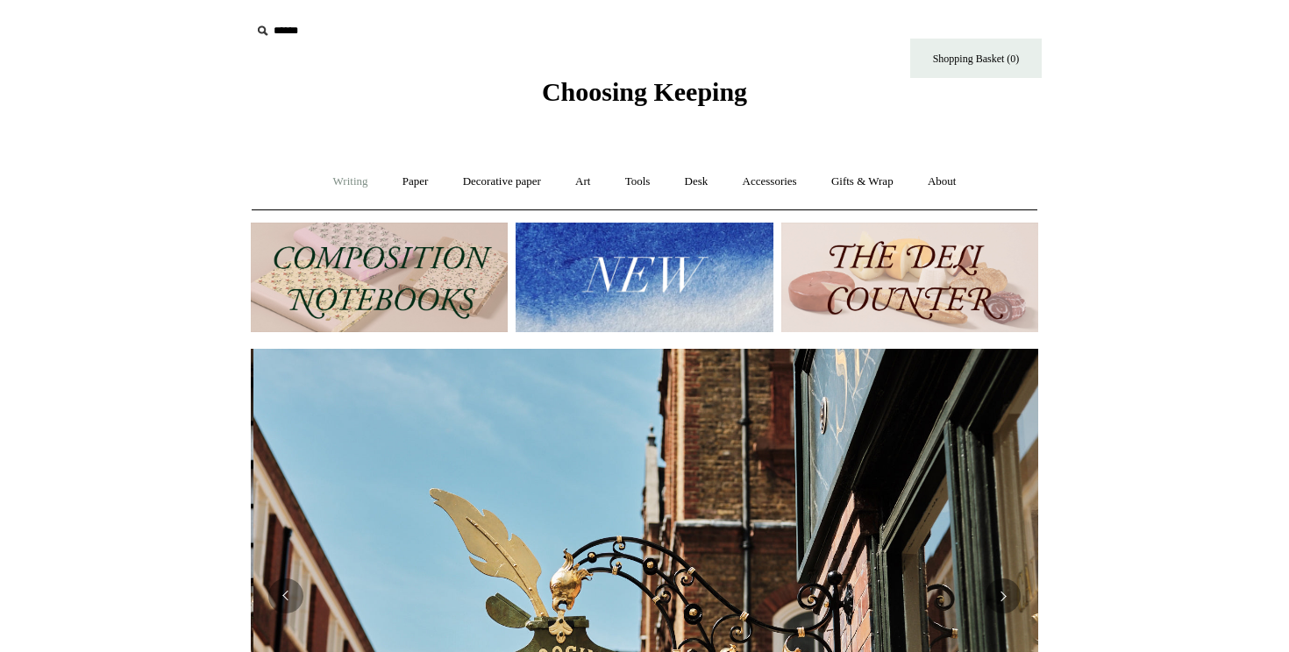
scroll to position [0, 787]
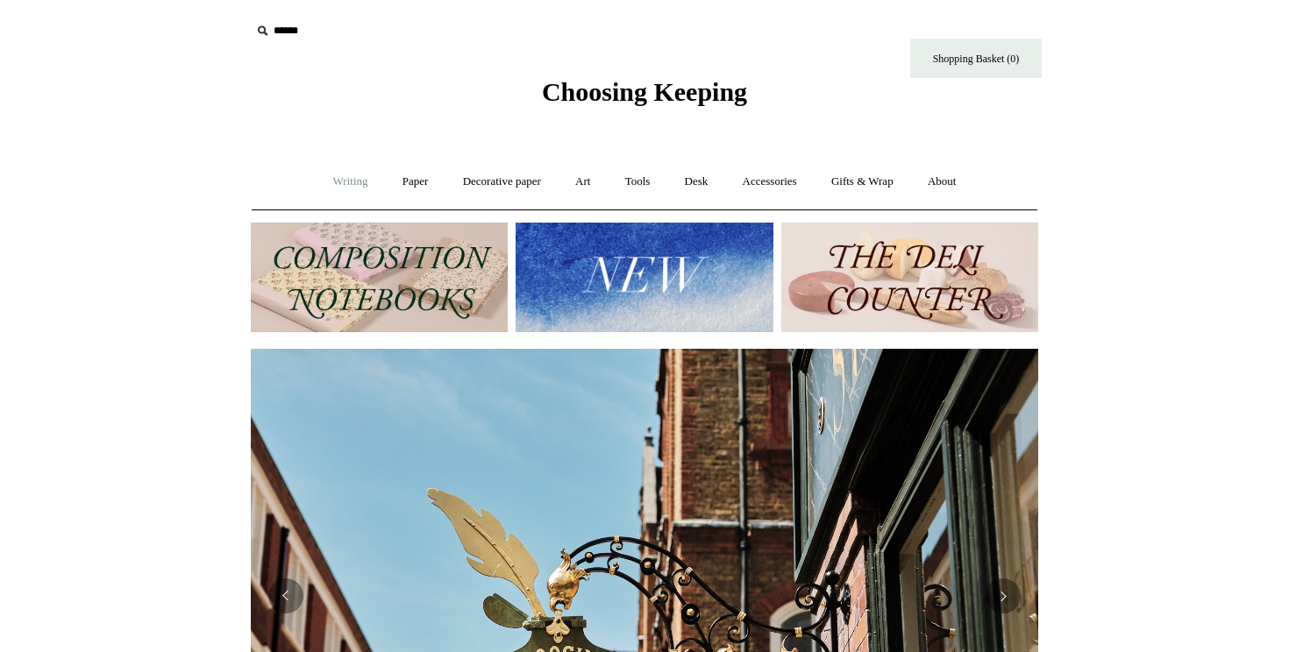
click at [353, 191] on link "Writing +" at bounding box center [350, 182] width 67 height 46
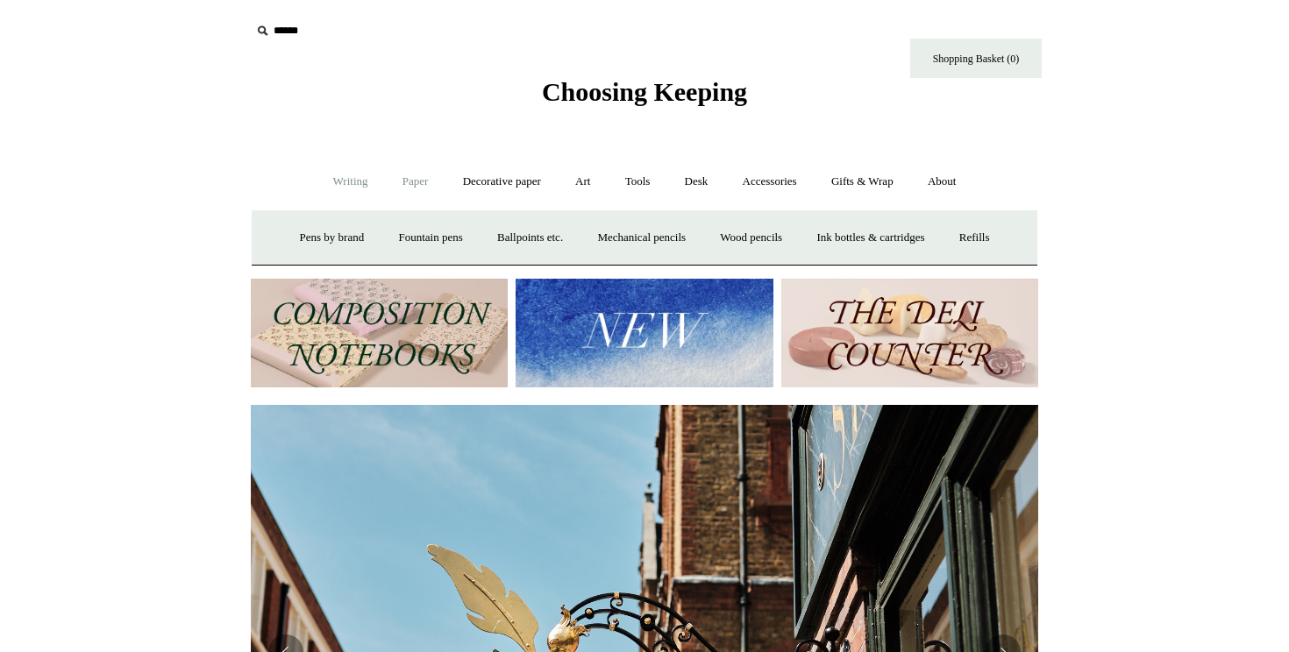
click at [401, 186] on link "Paper +" at bounding box center [416, 182] width 58 height 46
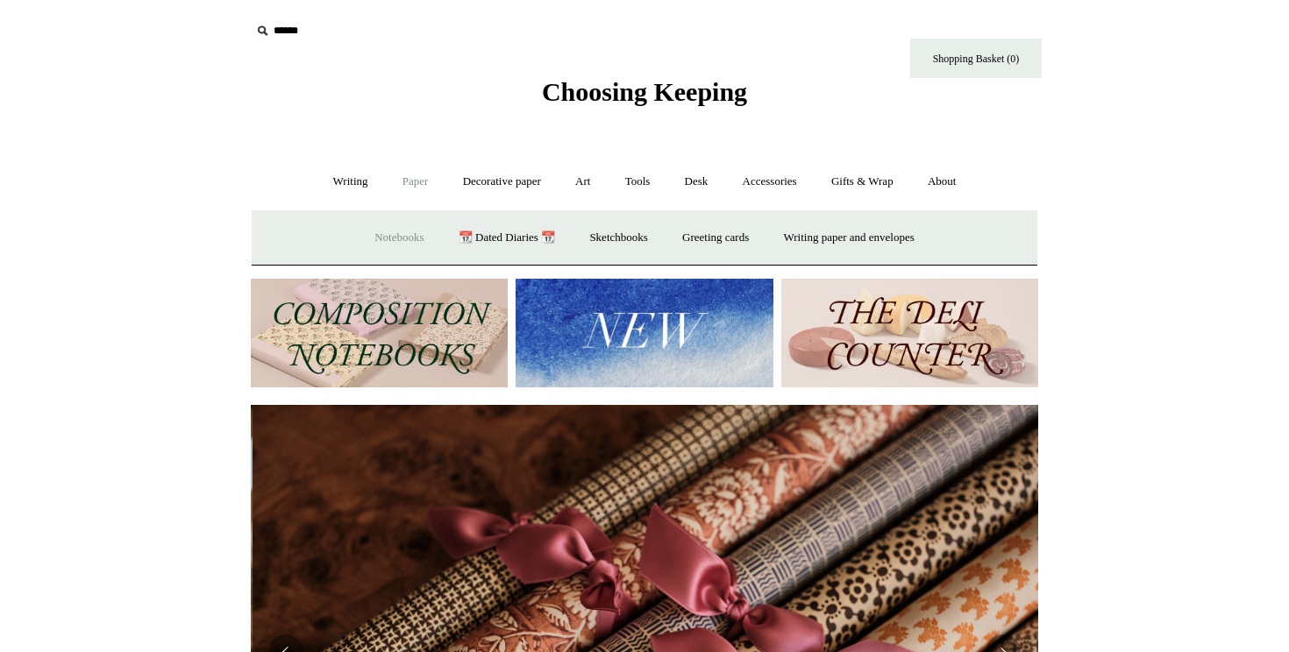
scroll to position [0, 1575]
click at [387, 236] on link "Notebooks +" at bounding box center [399, 238] width 81 height 46
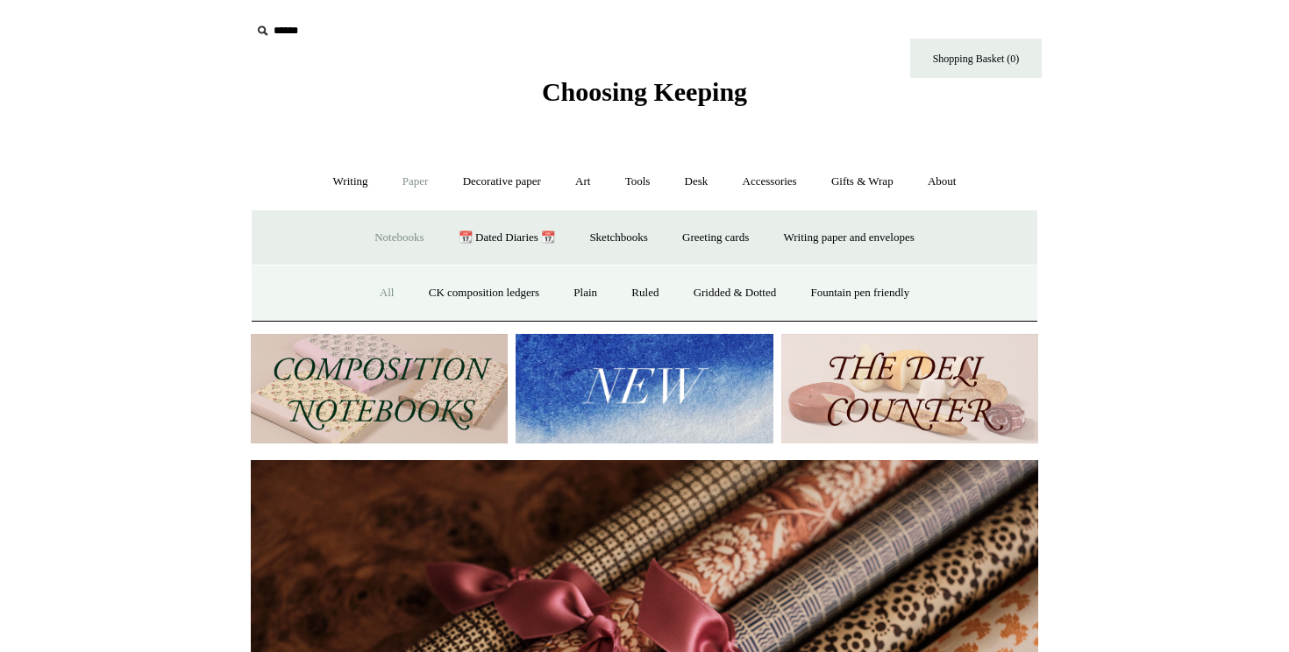
click at [368, 294] on link "All" at bounding box center [387, 293] width 46 height 46
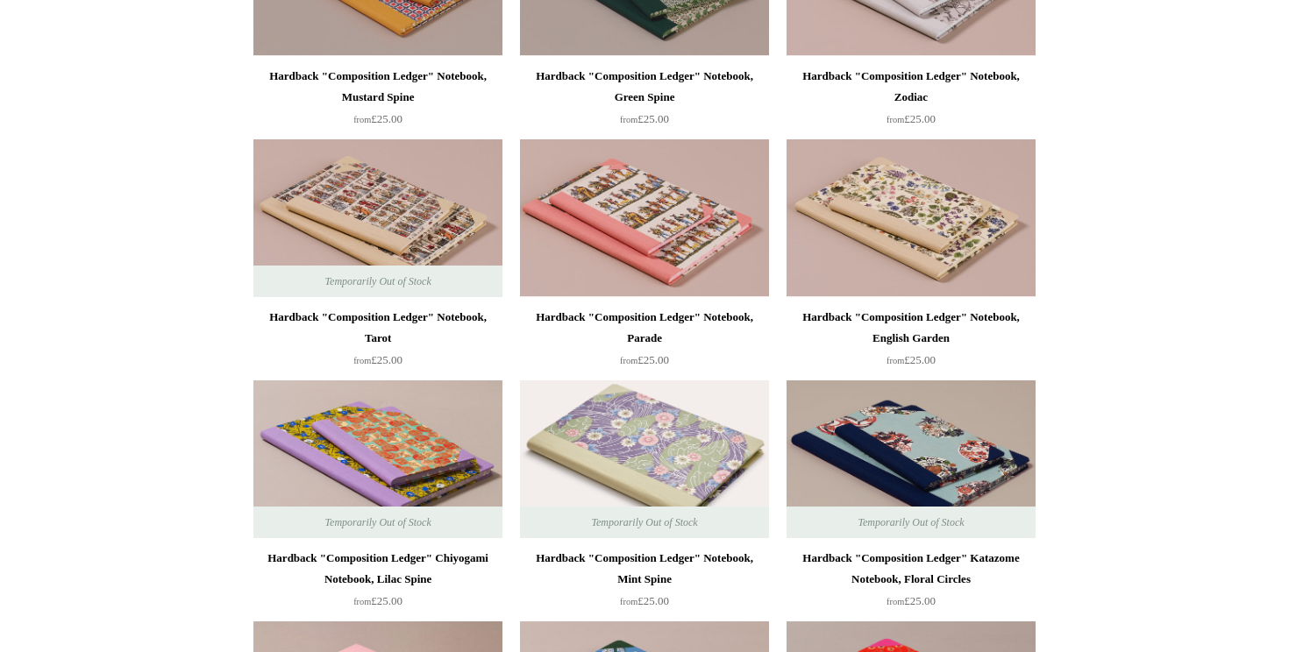
scroll to position [807, 0]
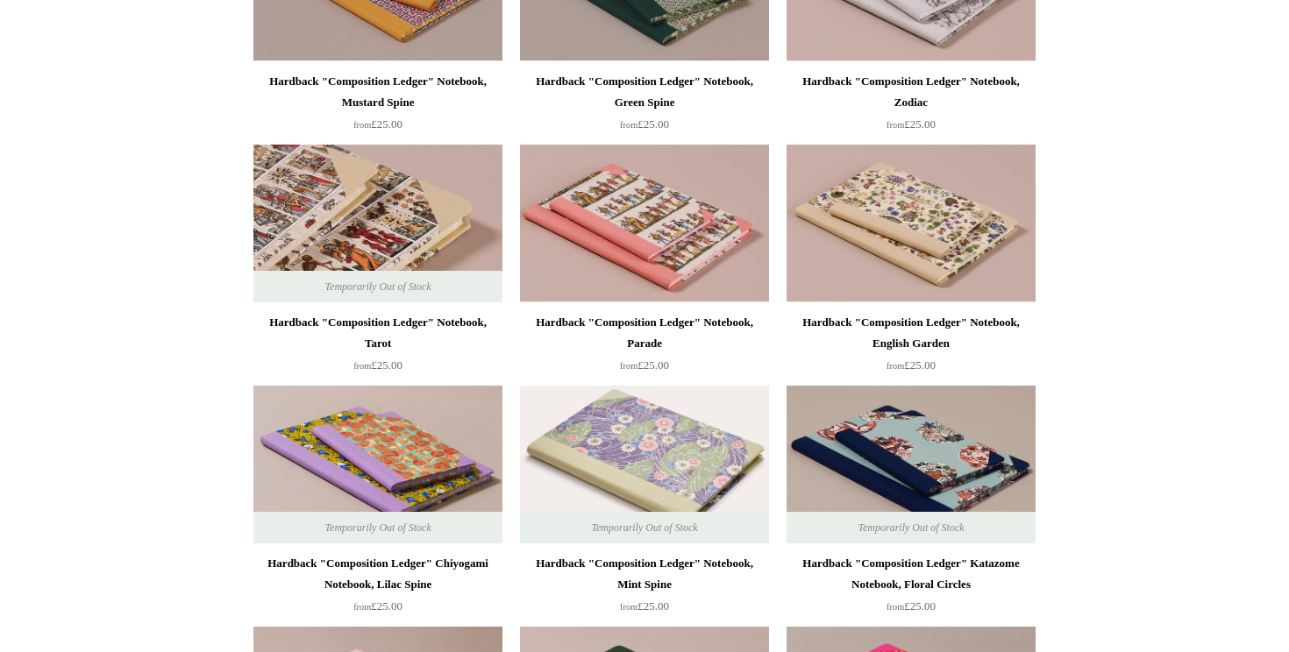
click at [433, 244] on img at bounding box center [377, 224] width 249 height 158
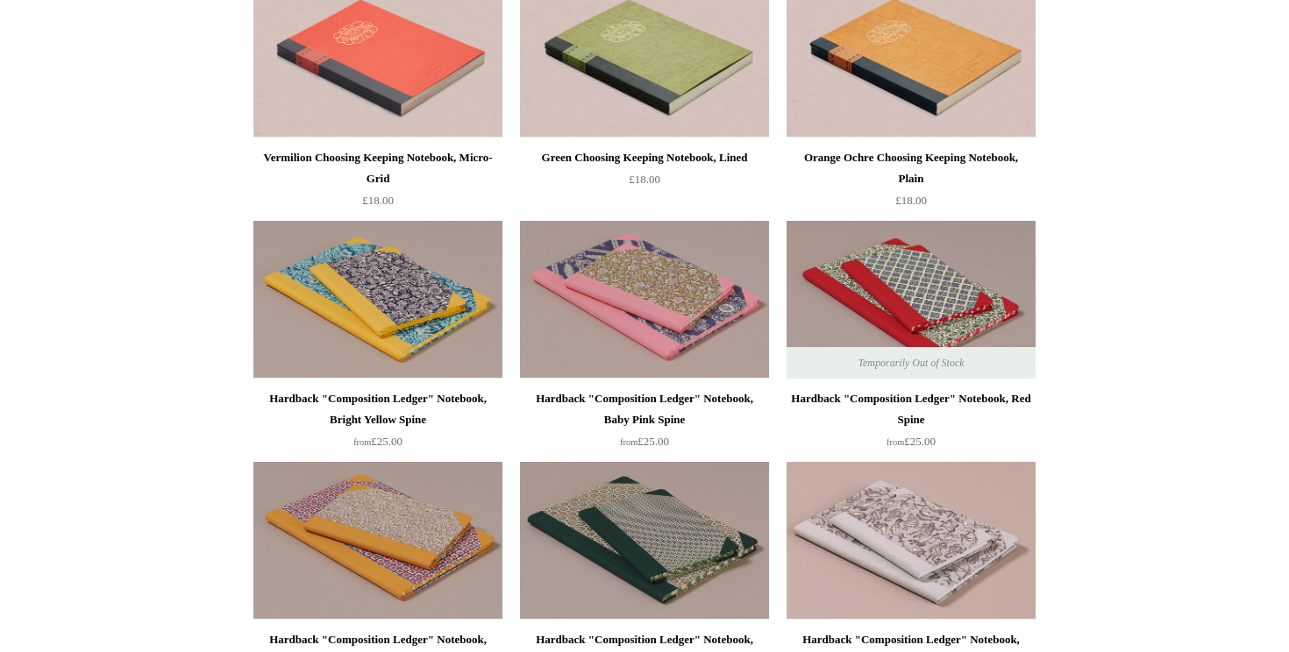
scroll to position [0, 0]
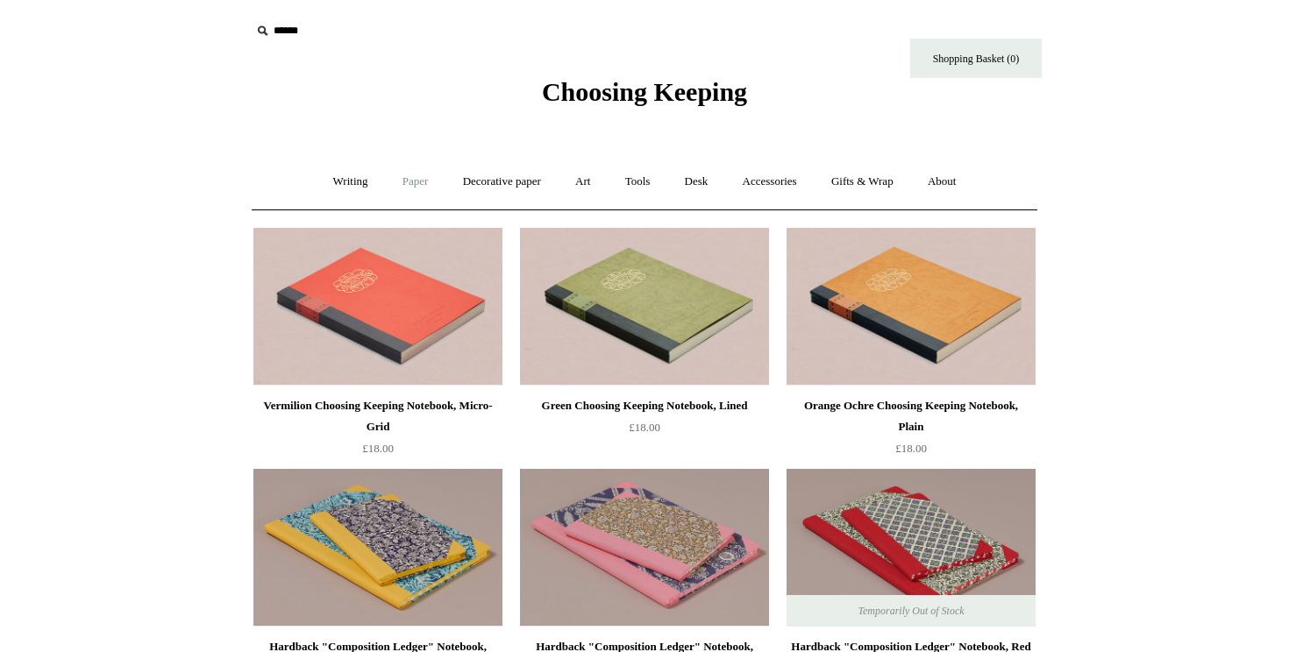
click at [407, 182] on link "Paper +" at bounding box center [416, 182] width 58 height 46
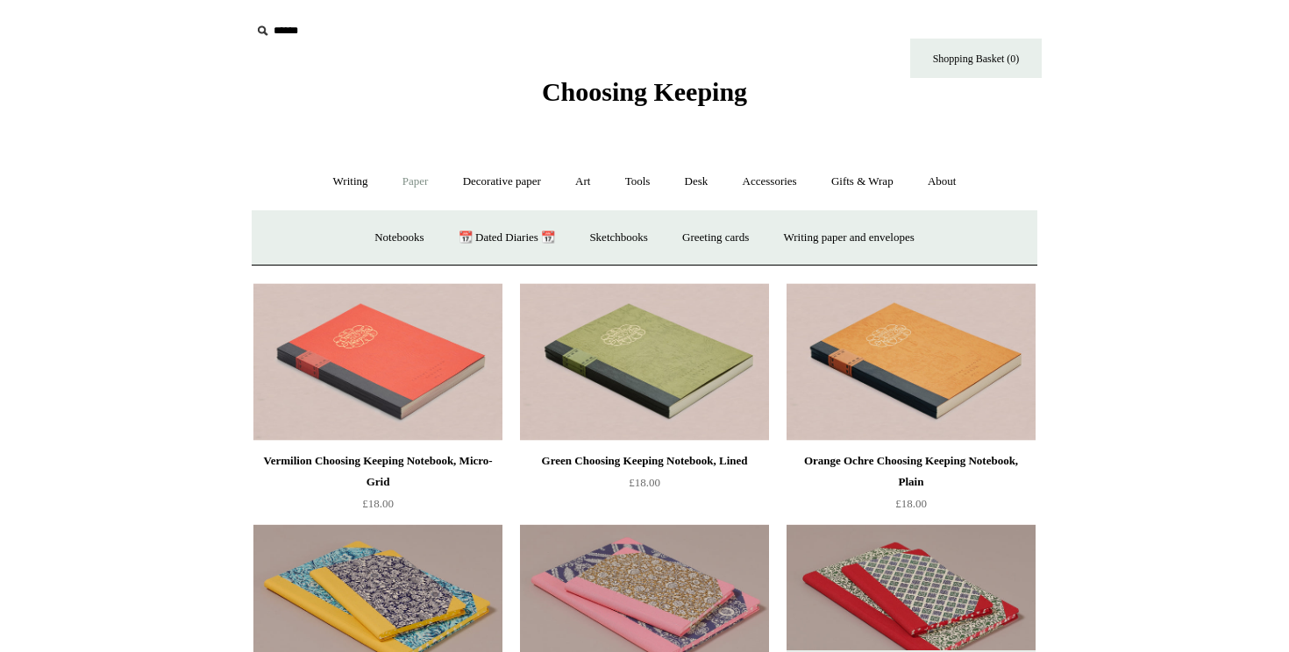
click at [291, 36] on input "text" at bounding box center [359, 31] width 216 height 32
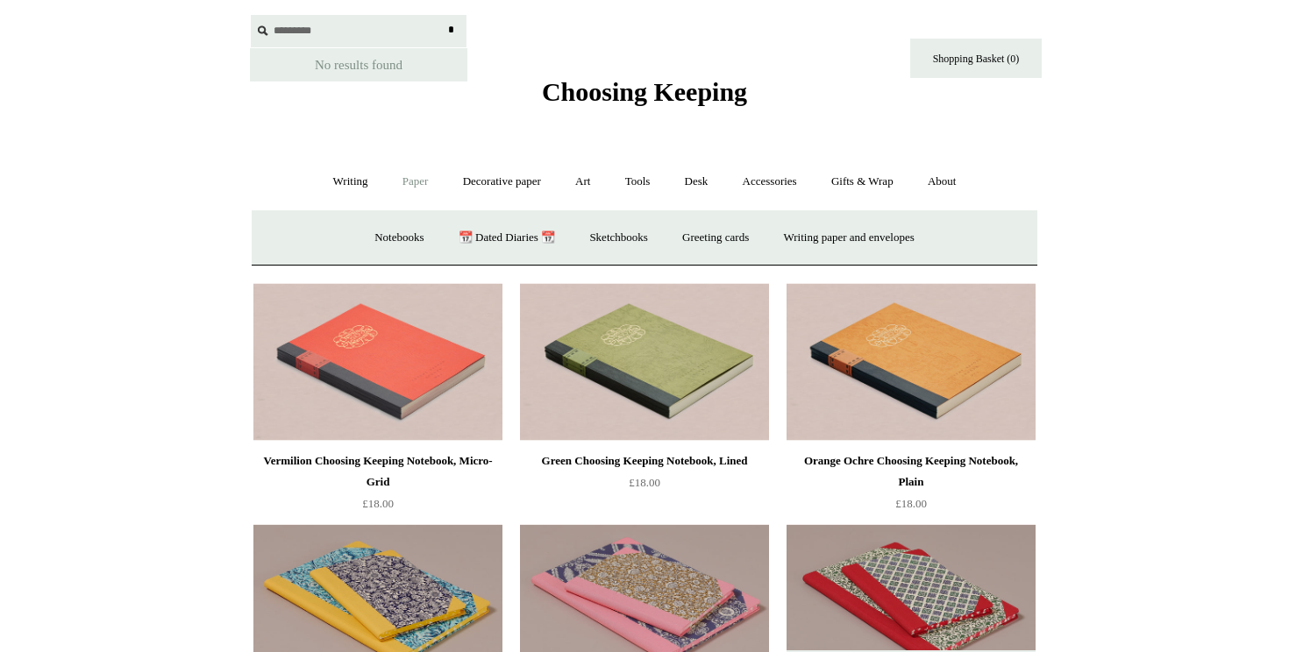
type input "*********"
click at [442, 15] on input "*" at bounding box center [451, 30] width 18 height 31
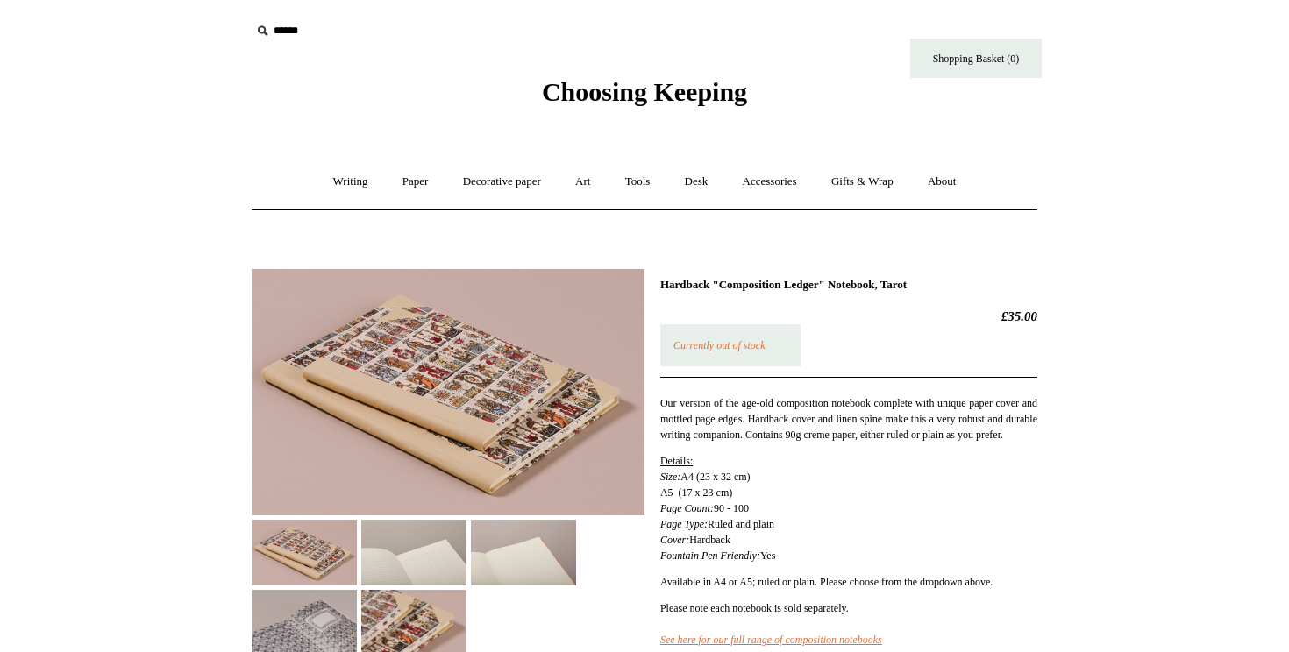
click at [441, 558] on img at bounding box center [413, 553] width 105 height 66
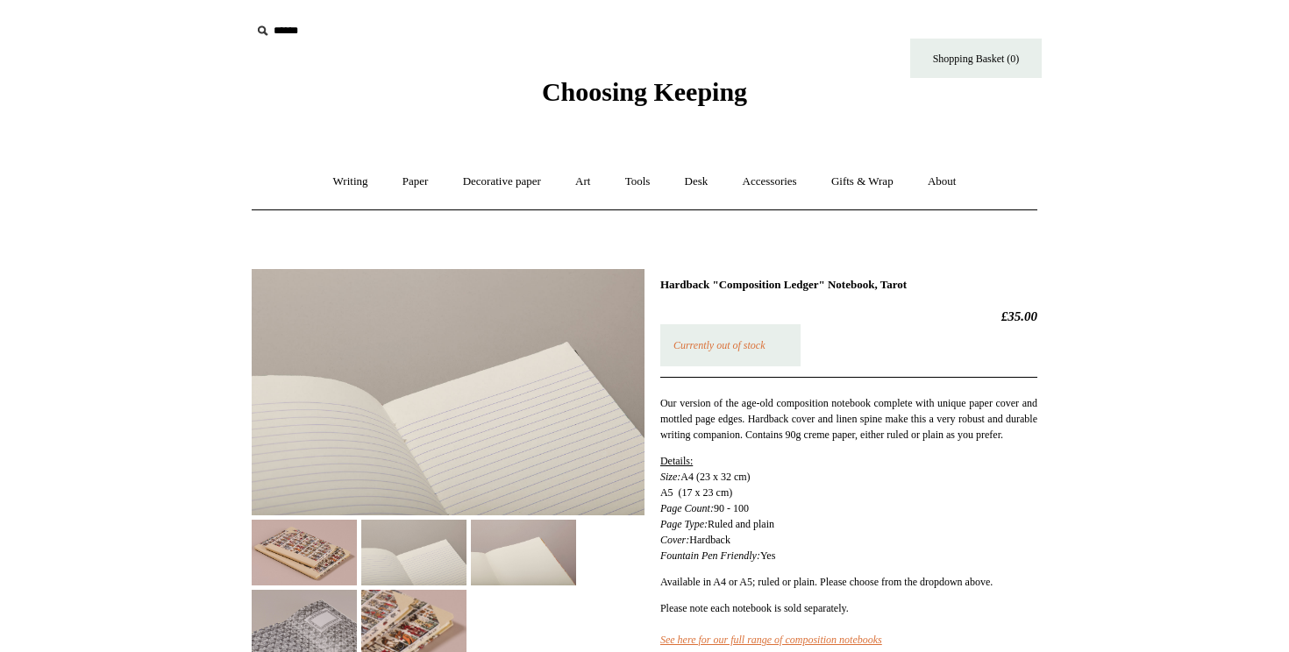
click at [508, 560] on img at bounding box center [523, 553] width 105 height 66
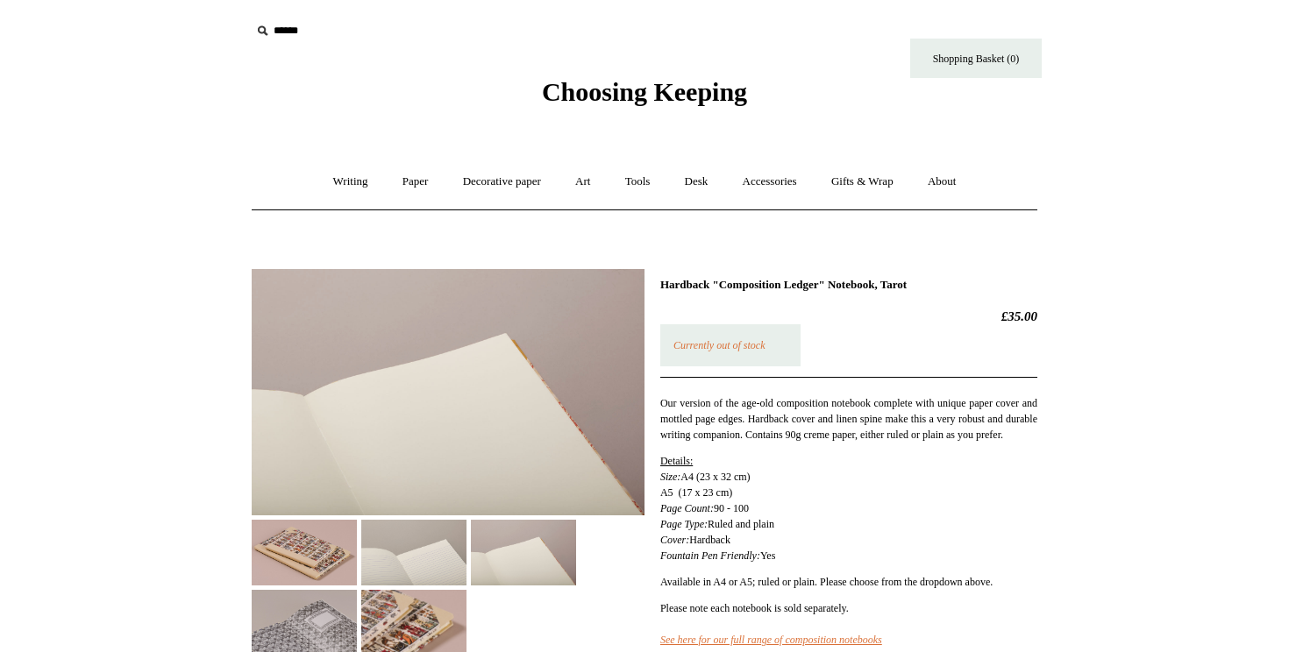
click at [466, 630] on img at bounding box center [413, 623] width 105 height 66
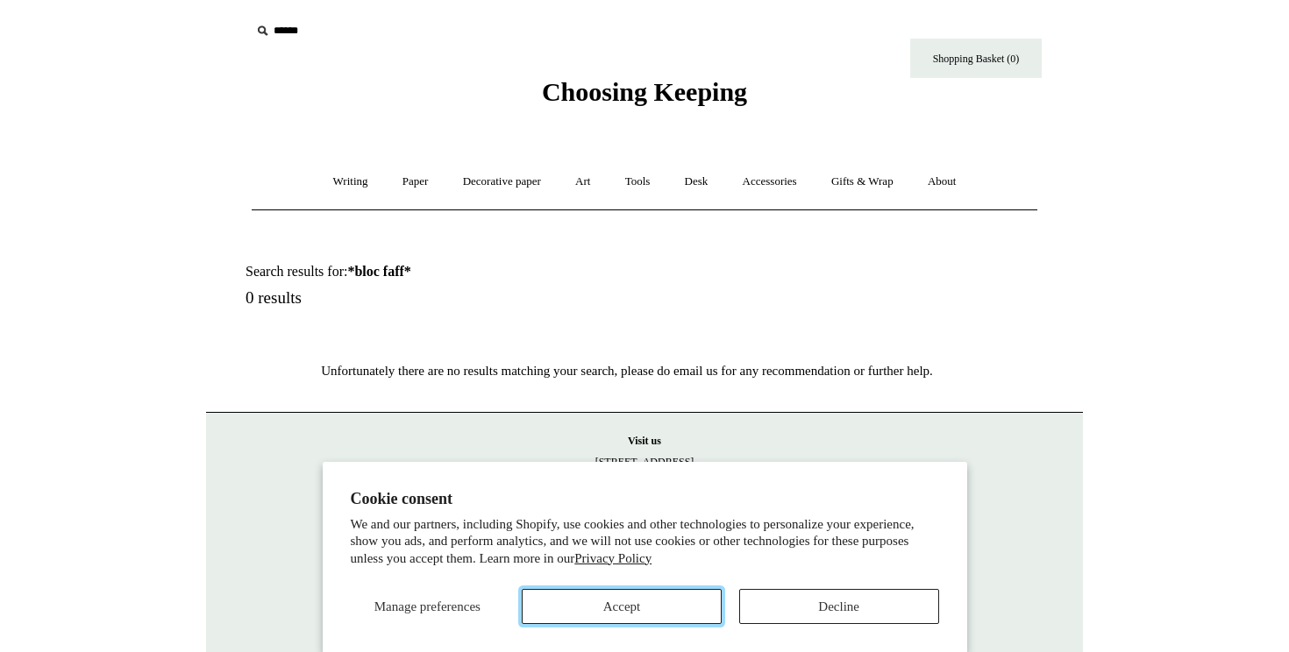
click at [678, 599] on button "Accept" at bounding box center [622, 606] width 200 height 35
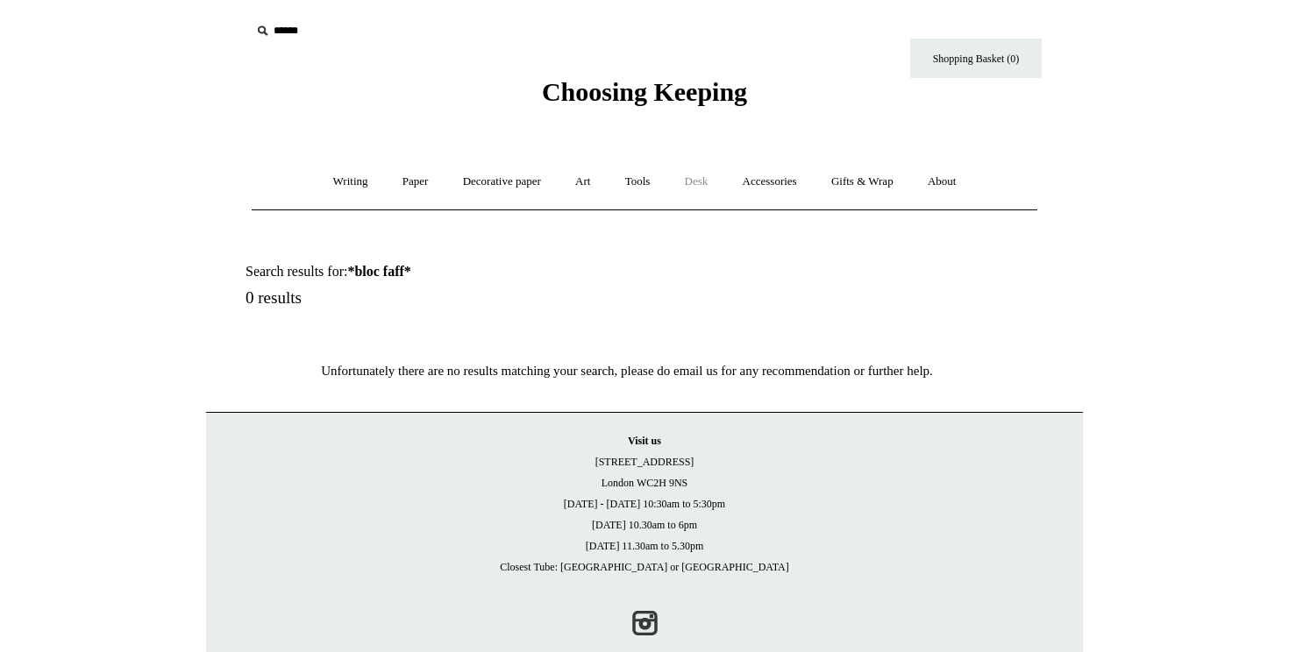
click at [718, 178] on link "Desk +" at bounding box center [696, 182] width 55 height 46
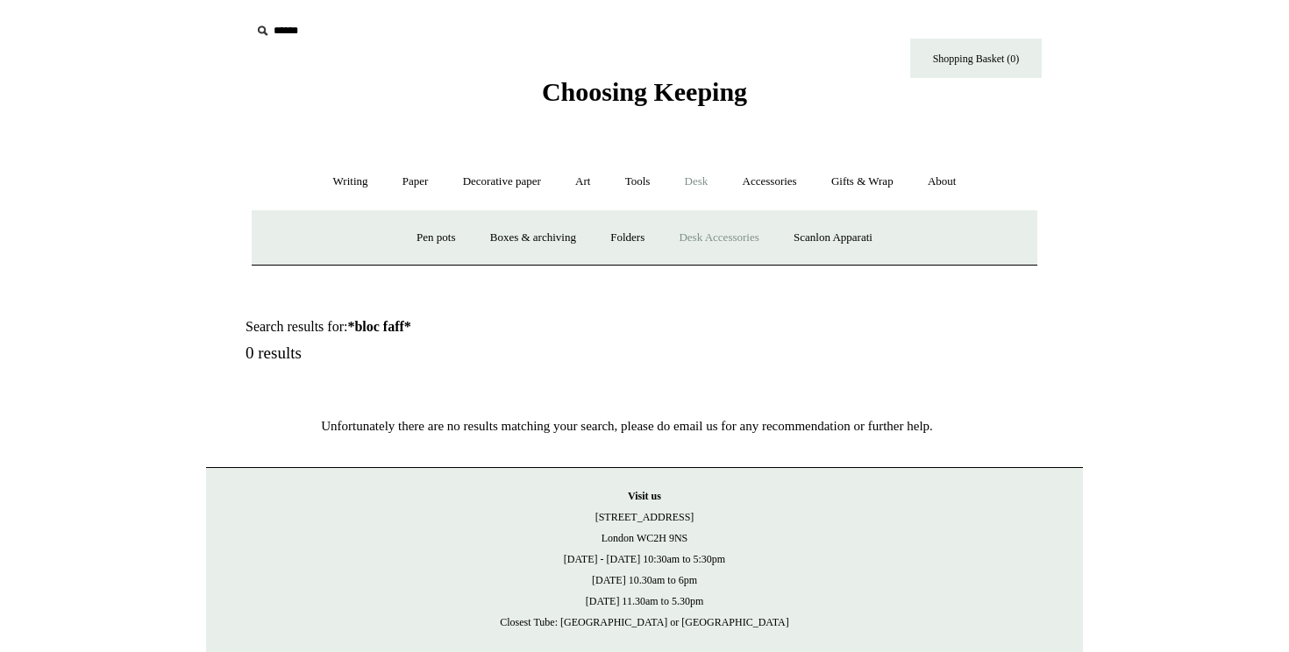
click at [743, 245] on link "Desk Accessories" at bounding box center [718, 238] width 111 height 46
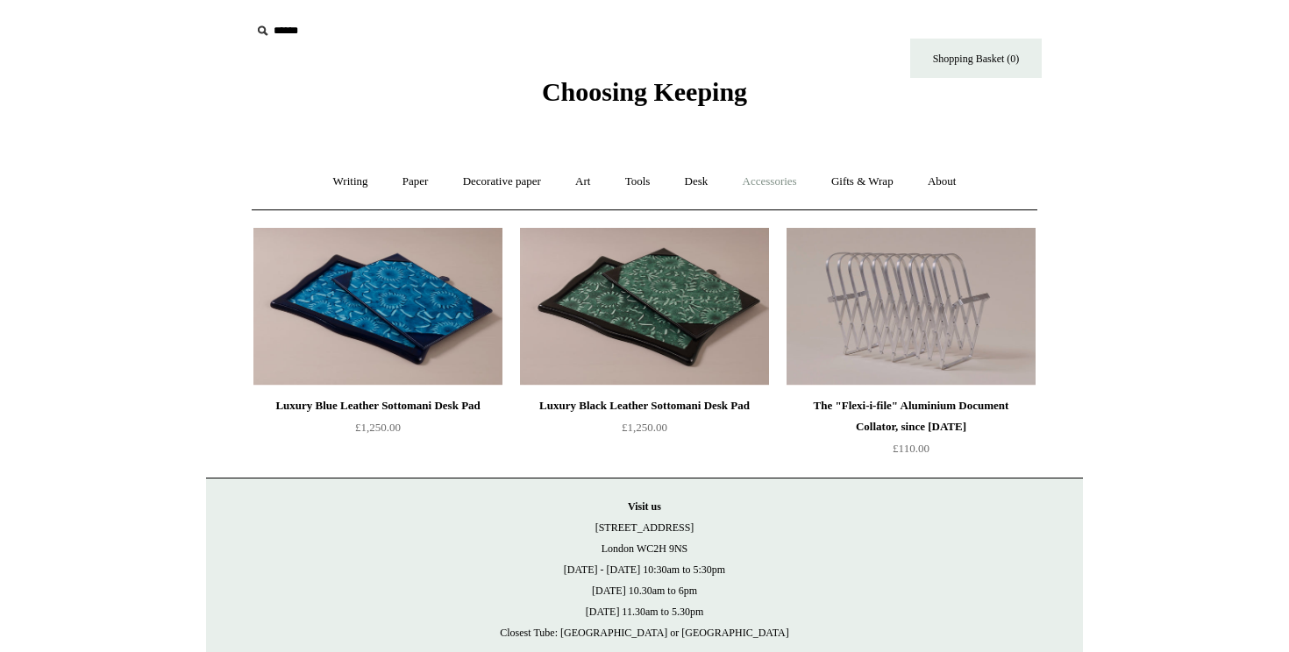
click at [751, 194] on link "Accessories +" at bounding box center [770, 182] width 86 height 46
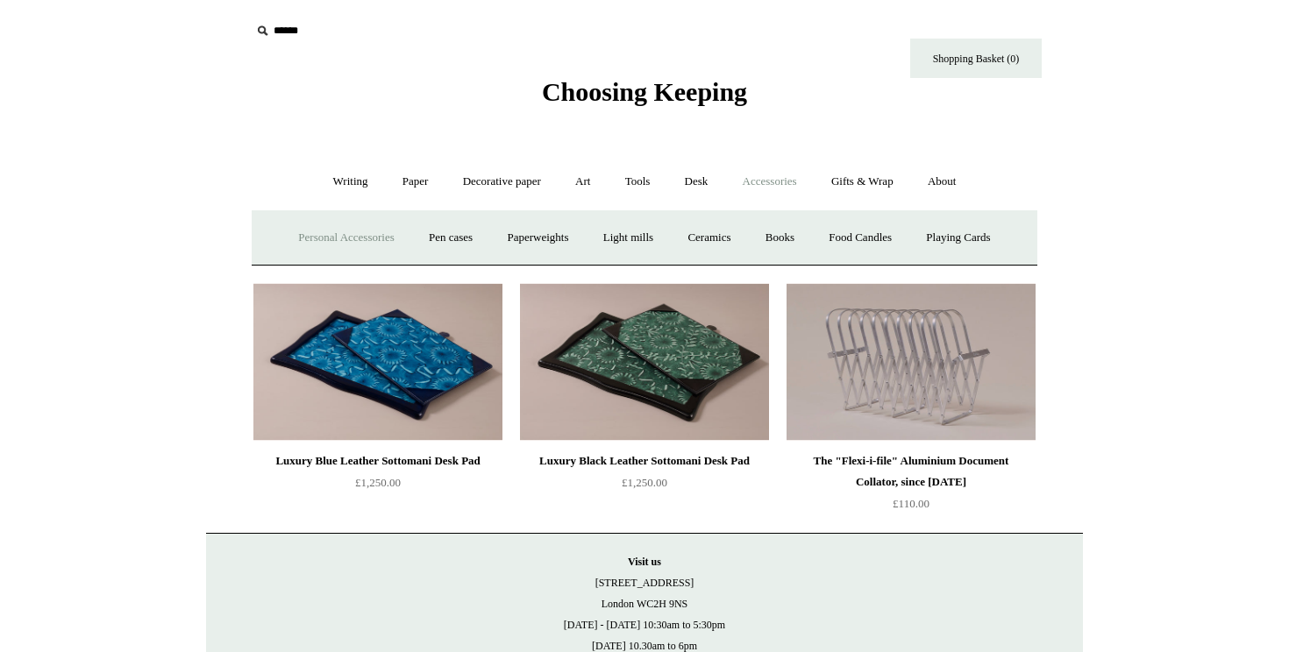
click at [332, 228] on link "Personal Accessories +" at bounding box center [345, 238] width 127 height 46
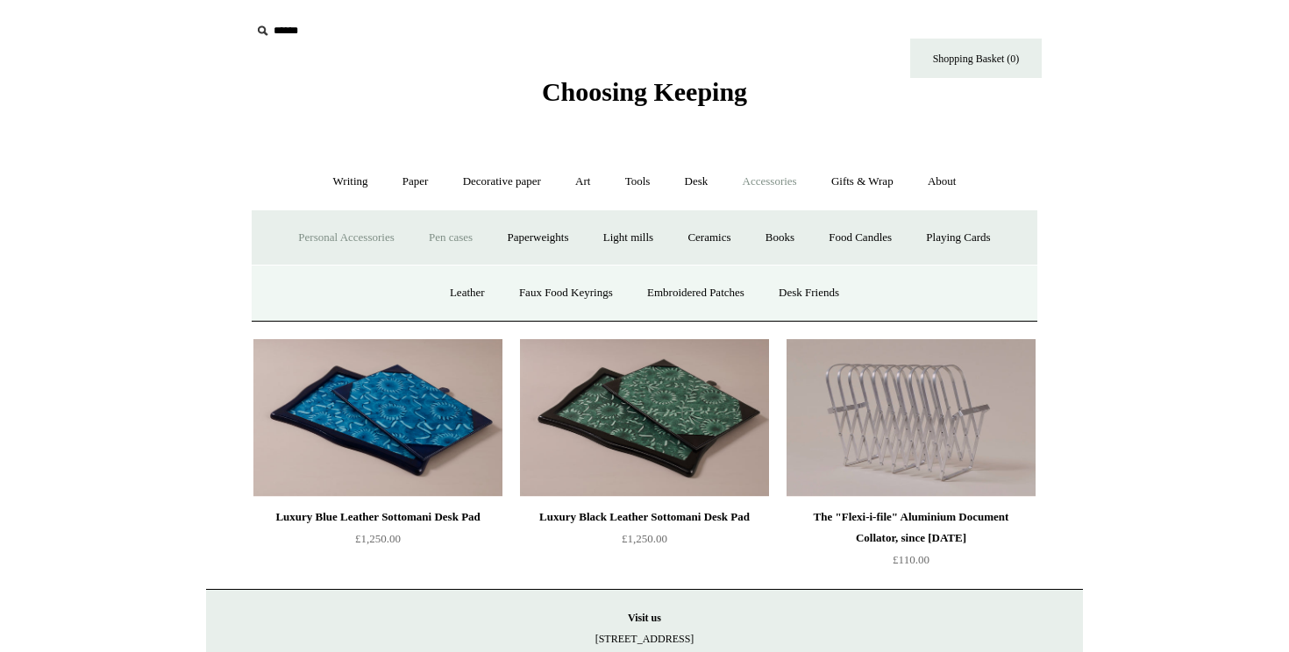
click at [439, 231] on link "Pen cases" at bounding box center [450, 238] width 75 height 46
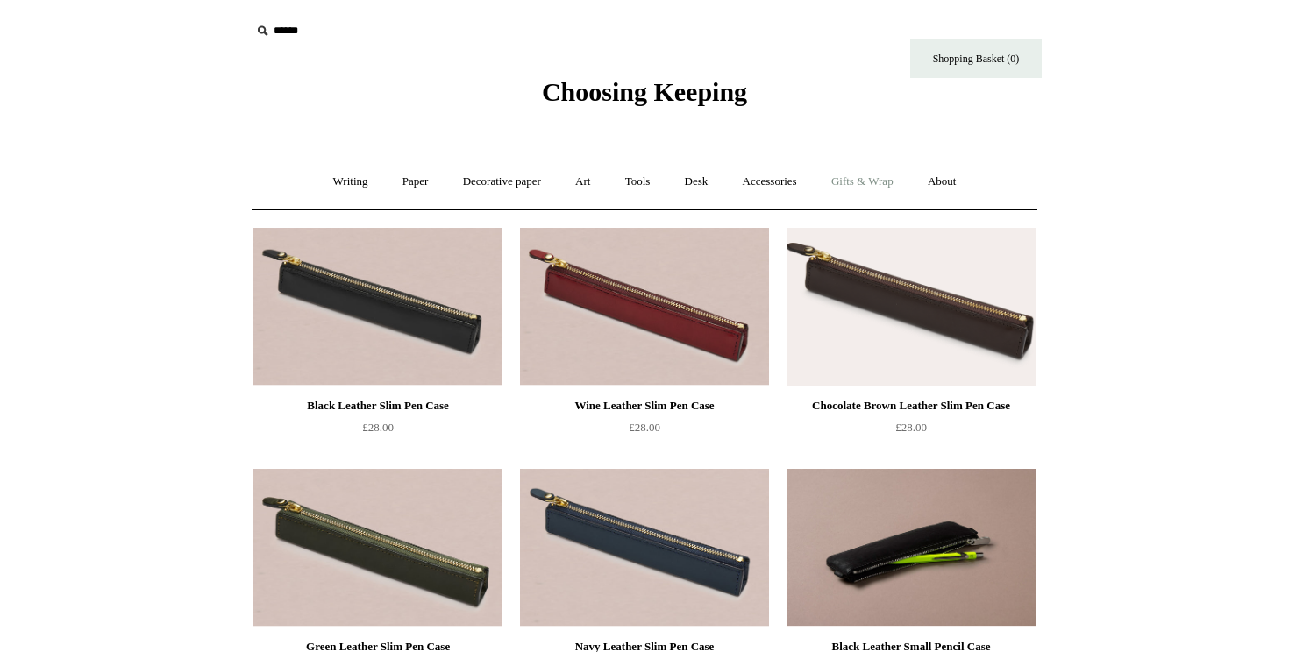
click at [900, 182] on link "Gifts & Wrap +" at bounding box center [862, 182] width 94 height 46
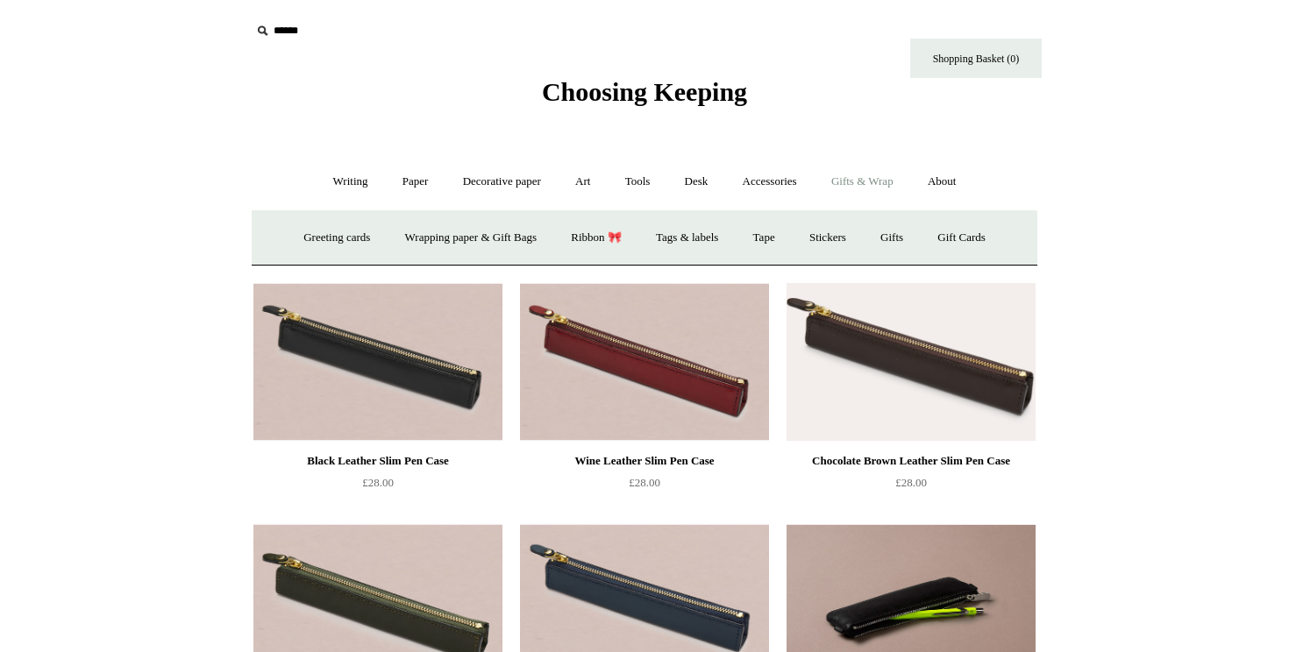
click at [900, 182] on link "Gifts & Wrap -" at bounding box center [862, 182] width 94 height 46
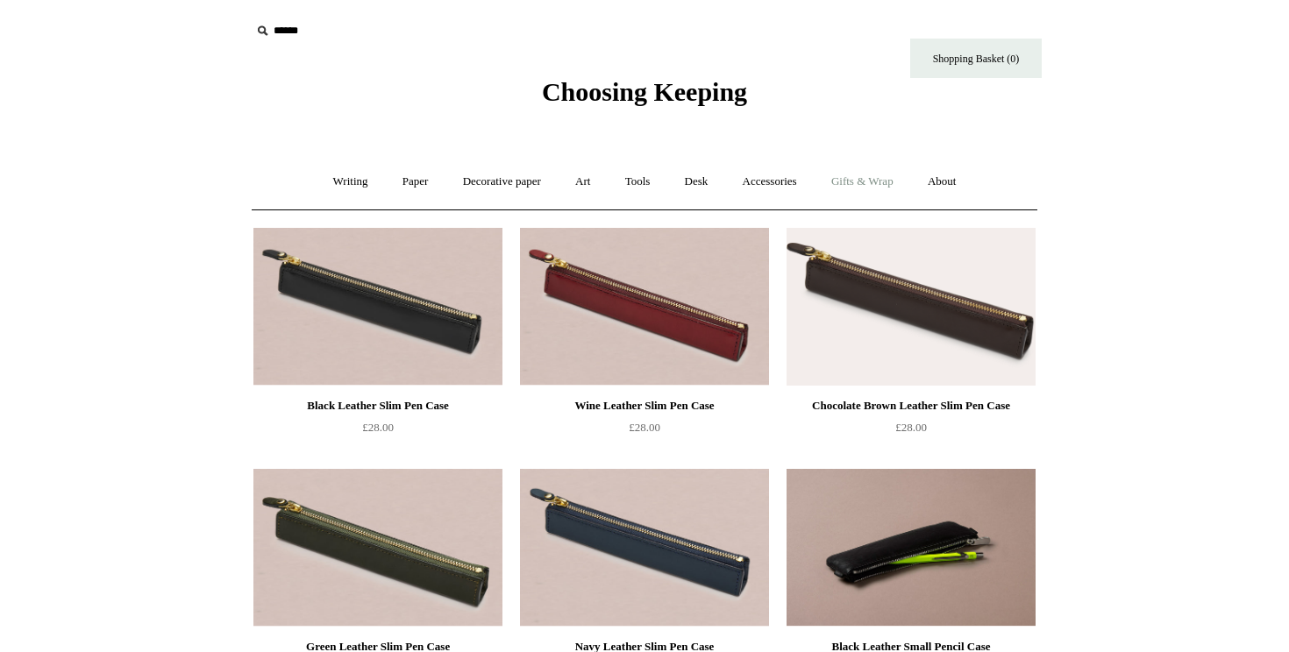
click at [900, 182] on link "Gifts & Wrap +" at bounding box center [862, 182] width 94 height 46
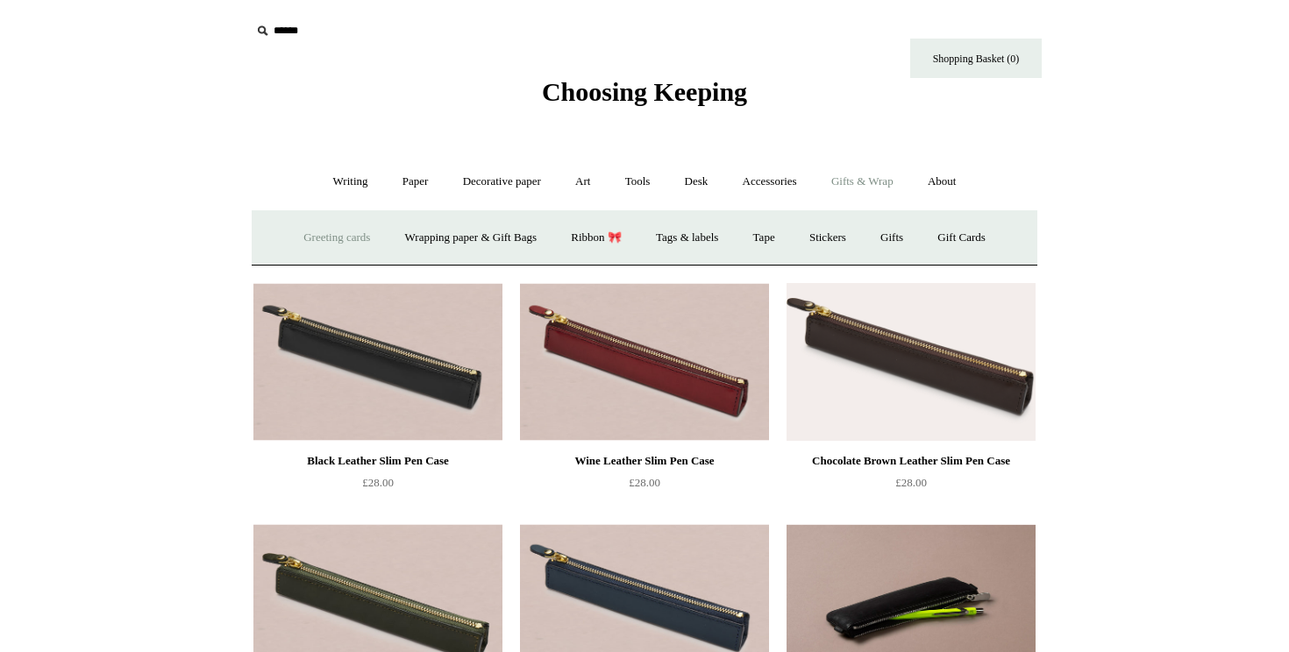
click at [352, 240] on link "Greeting cards +" at bounding box center [337, 238] width 98 height 46
